Goal: Find specific page/section: Find specific page/section

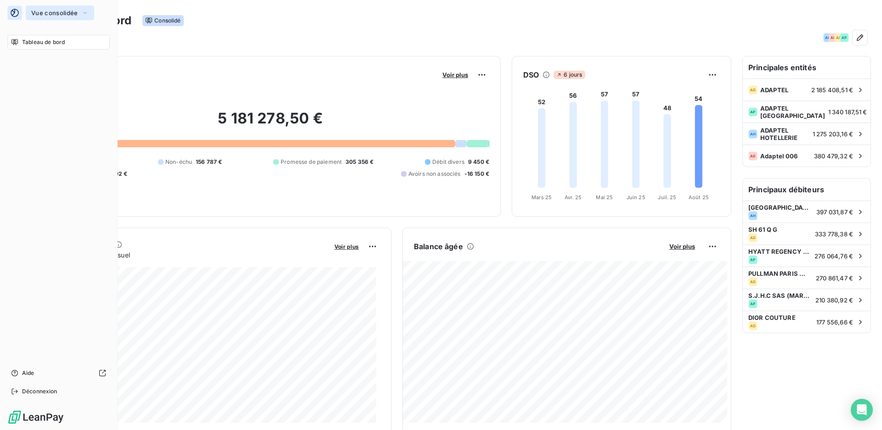
click at [46, 12] on span "Vue consolidée" at bounding box center [54, 12] width 46 height 7
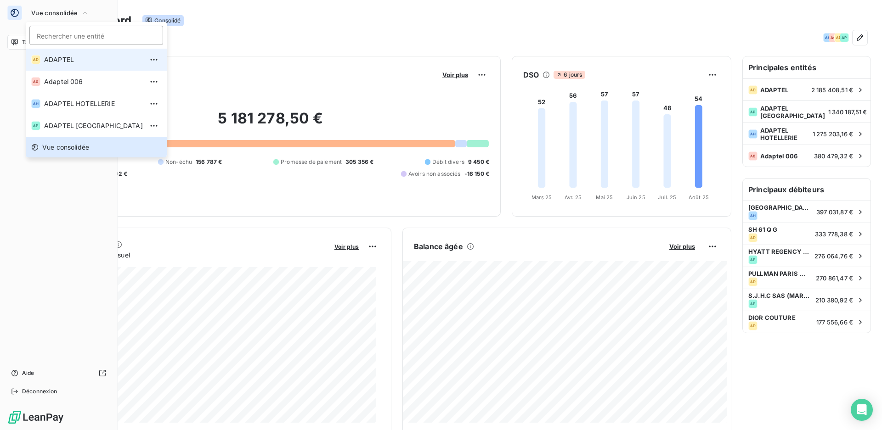
click at [70, 62] on span "ADAPTEL" at bounding box center [93, 59] width 99 height 9
